Goal: Transaction & Acquisition: Subscribe to service/newsletter

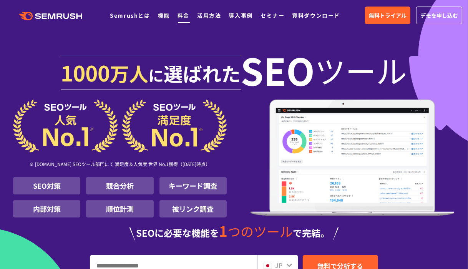
click at [184, 18] on link "料金" at bounding box center [183, 16] width 12 height 8
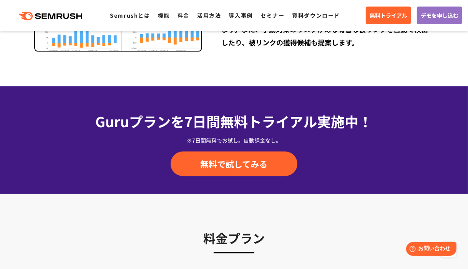
scroll to position [1152, 0]
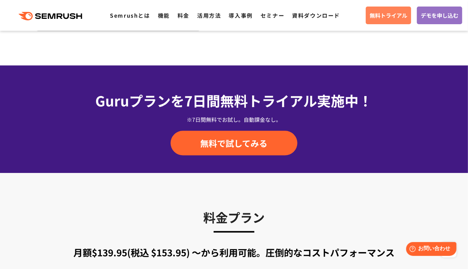
click at [377, 13] on span "無料トライアル" at bounding box center [389, 15] width 38 height 8
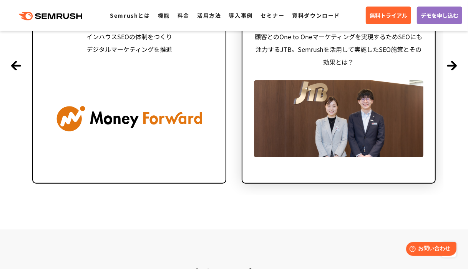
scroll to position [1882, 0]
